Goal: Task Accomplishment & Management: Use online tool/utility

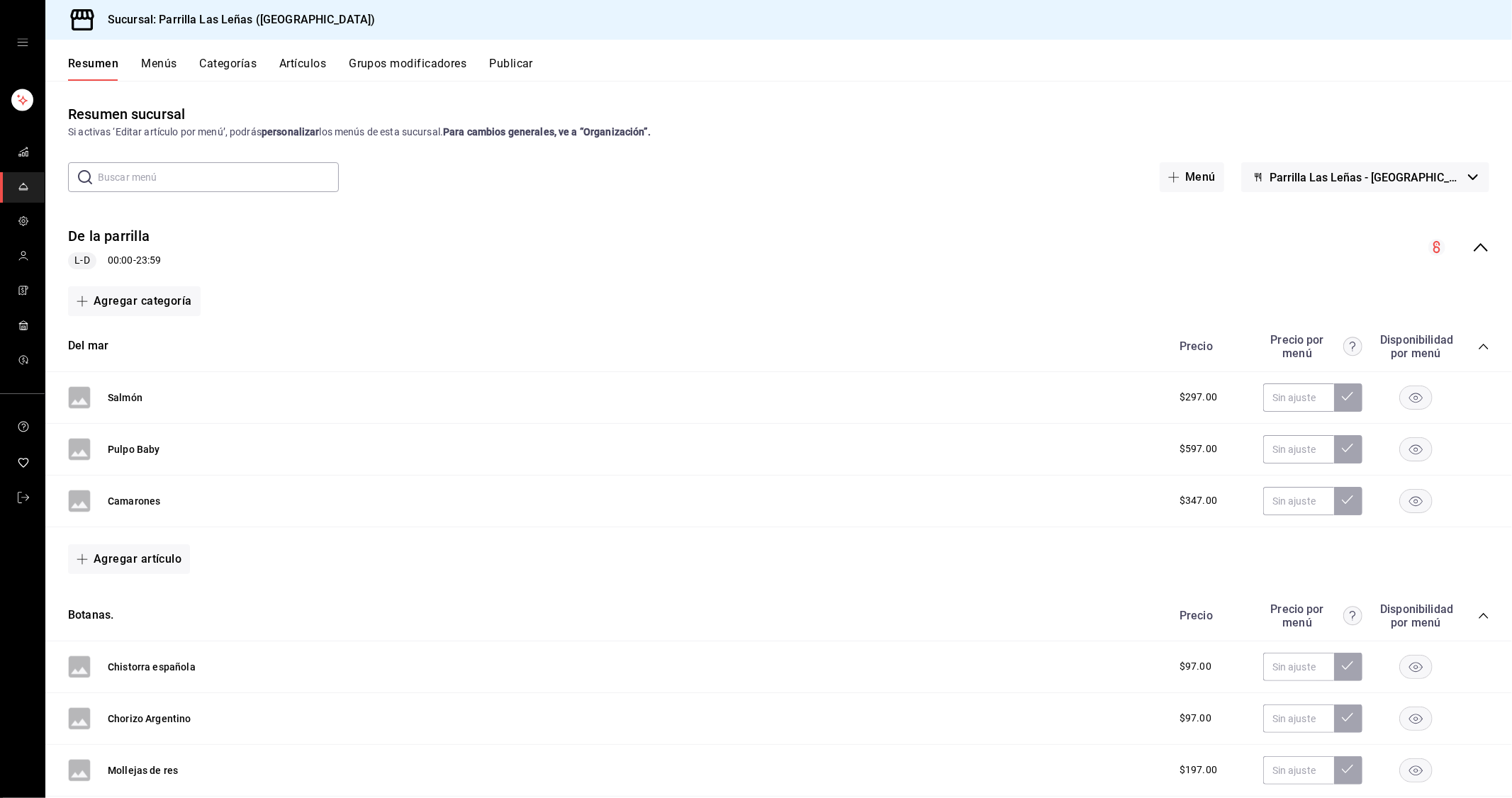
click at [19, 131] on li "mailbox folders" at bounding box center [22, 111] width 33 height 52
click at [17, 159] on span "mailbox folders" at bounding box center [23, 152] width 12 height 19
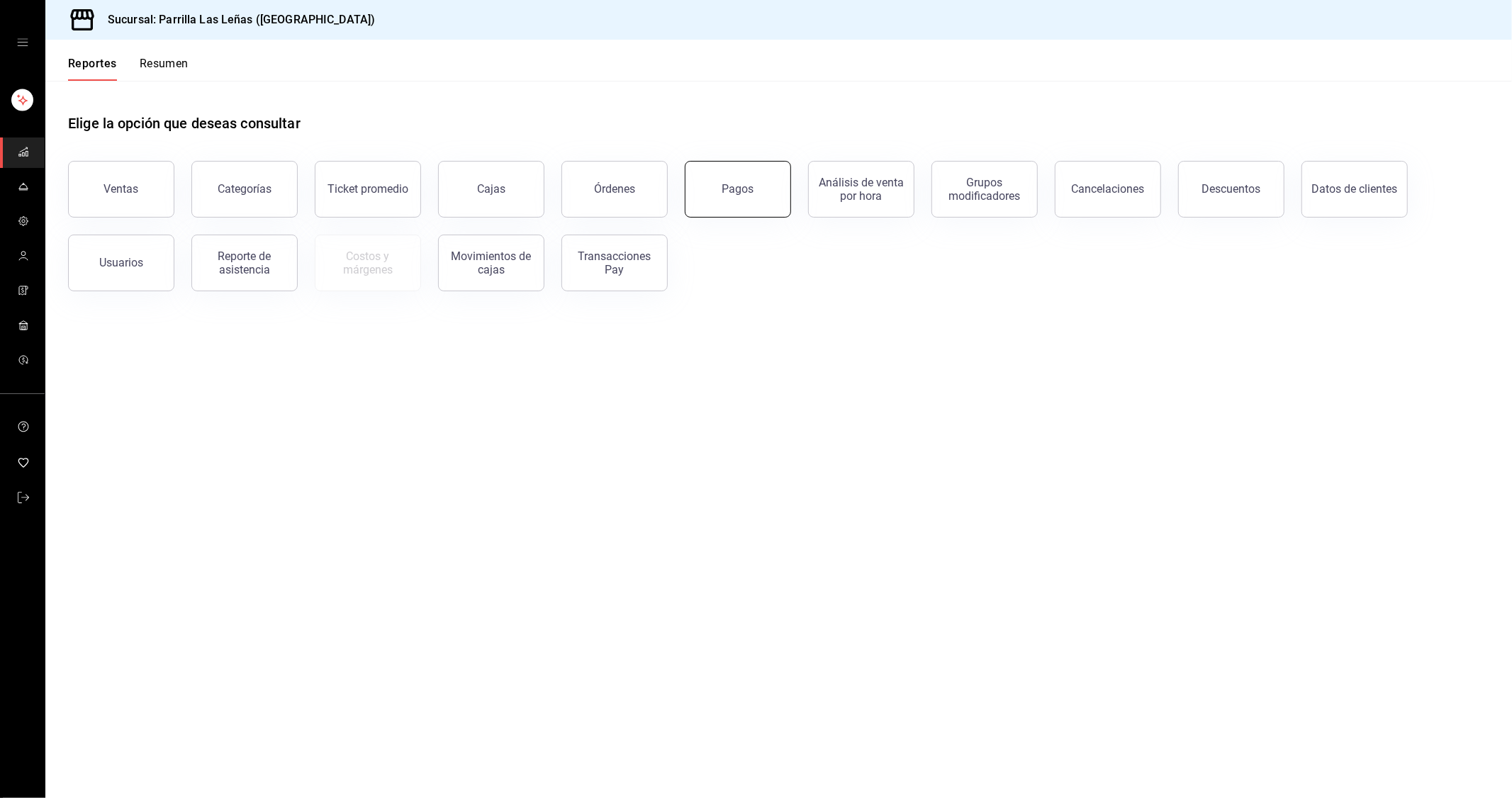
click at [717, 215] on div "Pagos" at bounding box center [729, 181] width 123 height 74
click at [762, 186] on button "Pagos" at bounding box center [737, 189] width 106 height 56
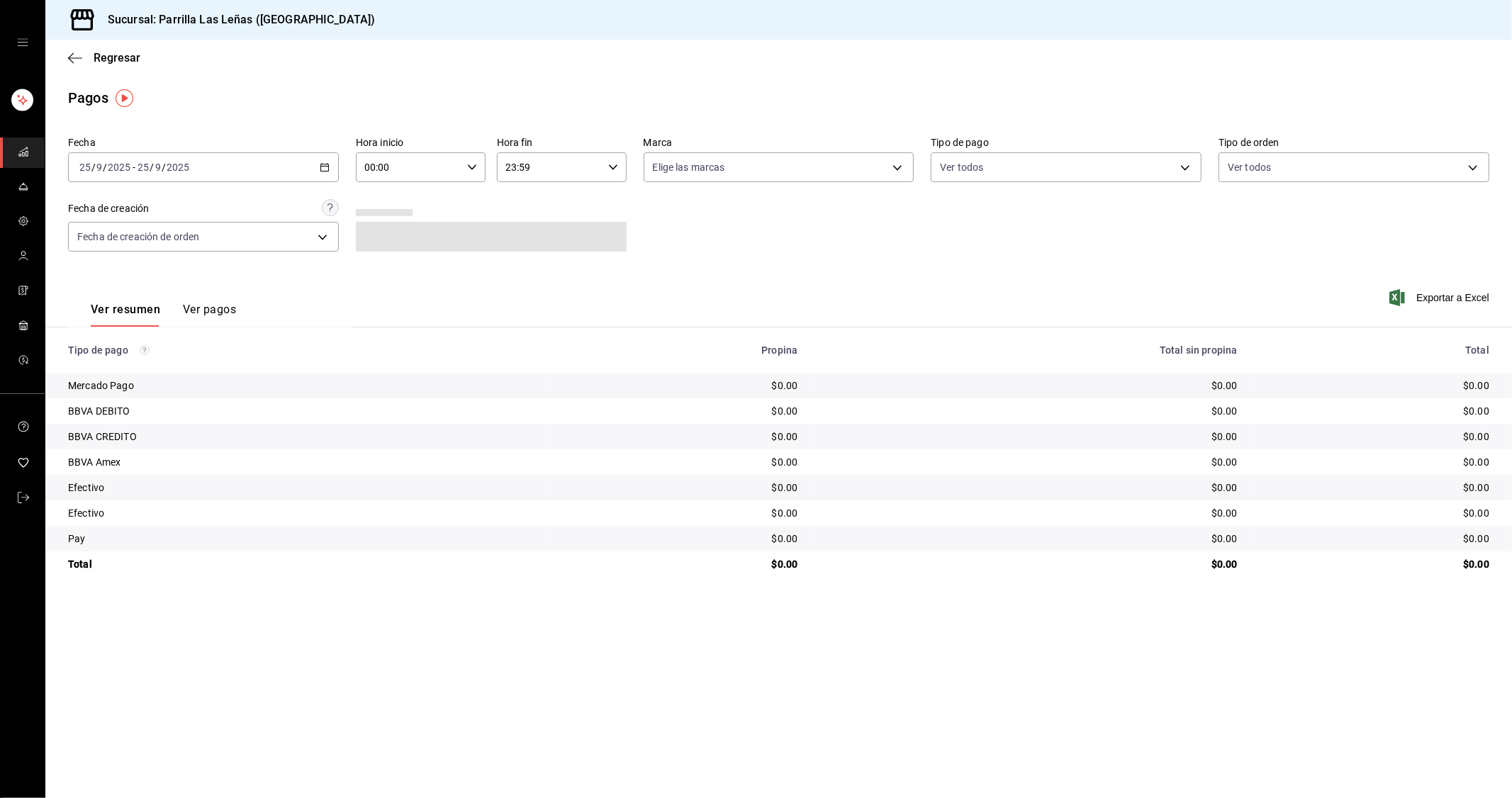
click at [263, 188] on div "Fecha [DATE] [DATE] - [DATE] [DATE] Hora inicio 00:00 Hora inicio Hora fin 23:5…" at bounding box center [778, 200] width 1421 height 138
click at [263, 178] on div "[DATE] [DATE] - [DATE] [DATE]" at bounding box center [203, 167] width 271 height 30
click at [138, 233] on li "Ayer" at bounding box center [135, 242] width 133 height 31
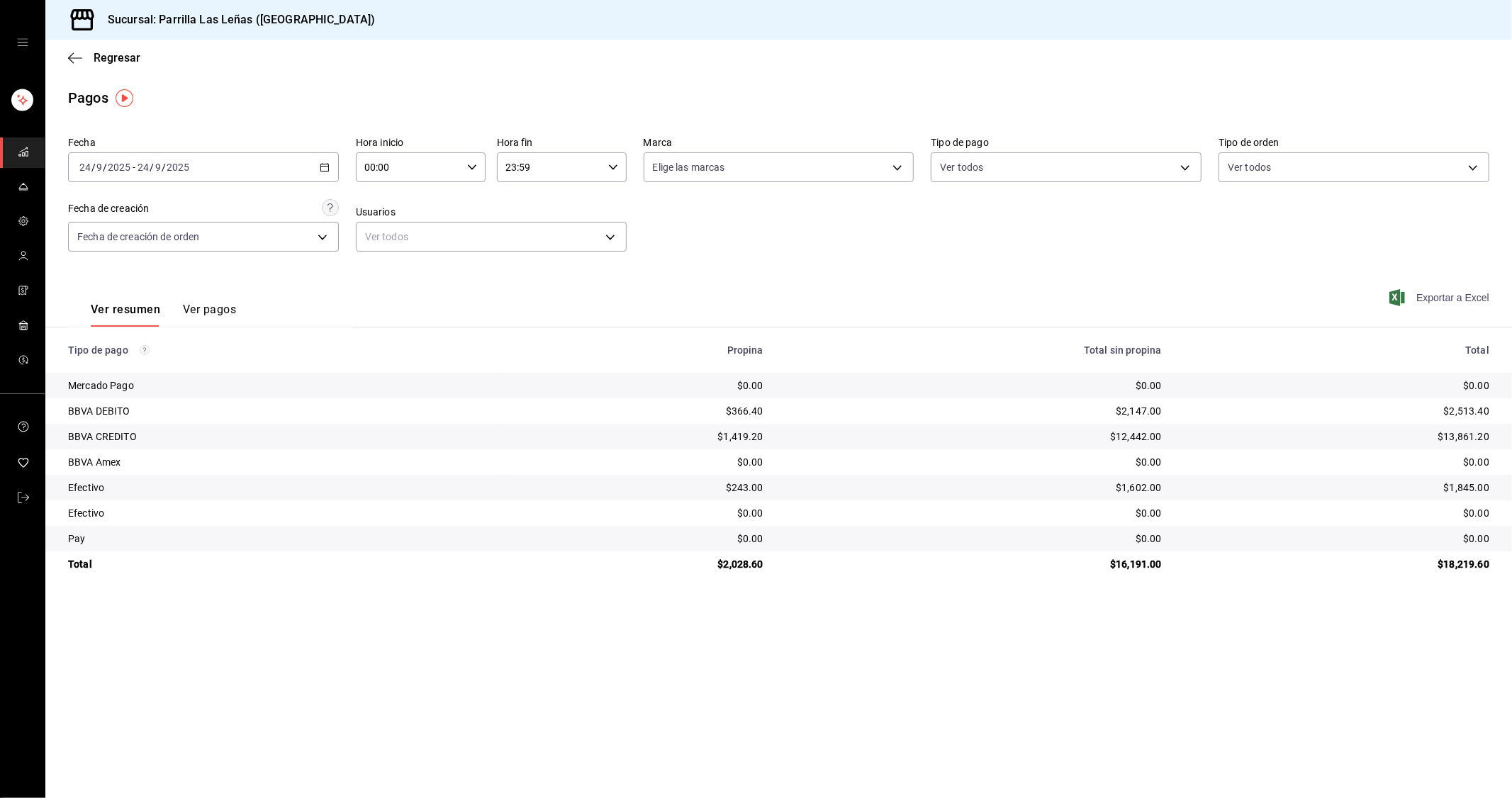
click at [1464, 294] on span "Exportar a Excel" at bounding box center [1440, 297] width 97 height 17
